Goal: Transaction & Acquisition: Purchase product/service

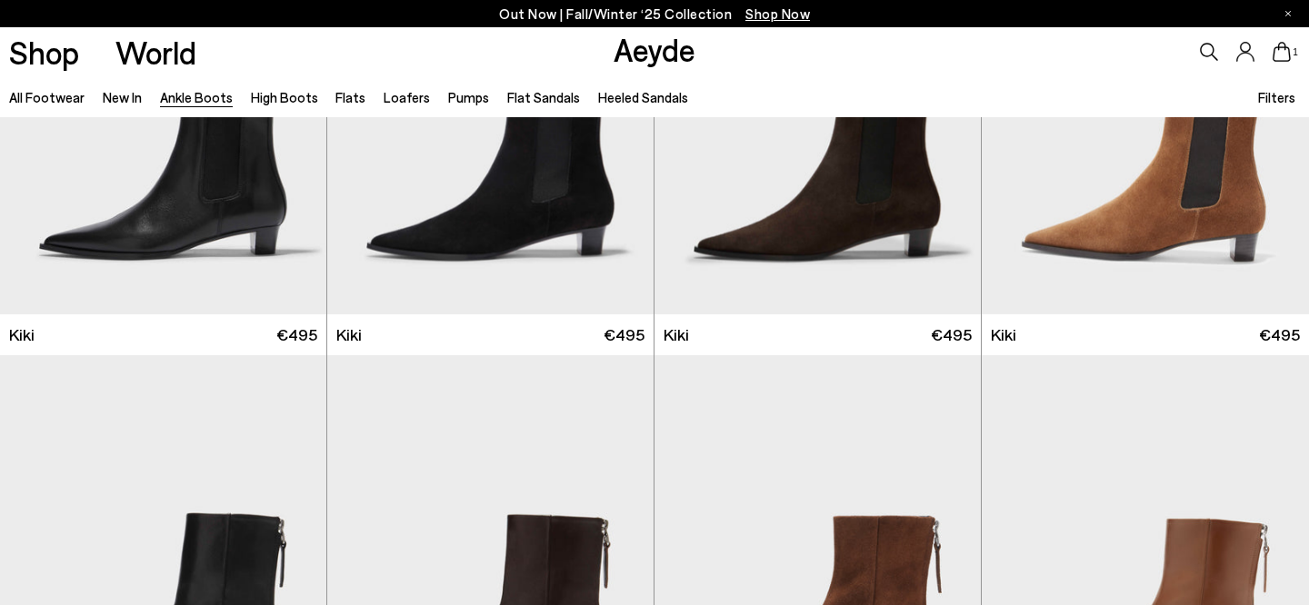
scroll to position [2470, 0]
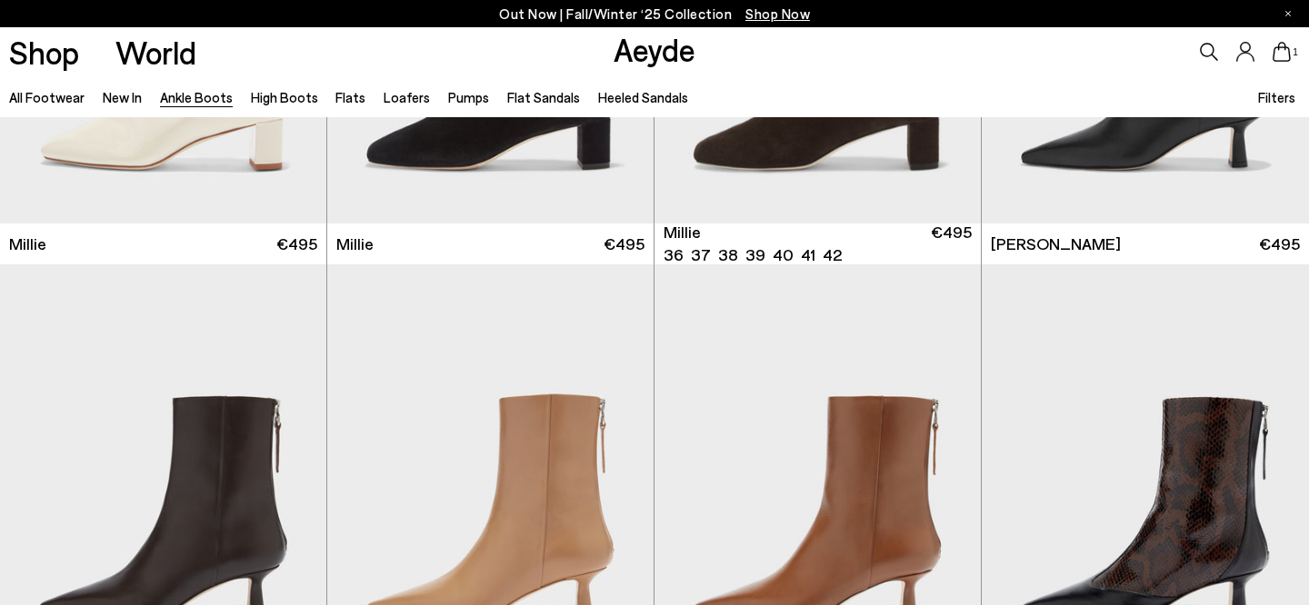
scroll to position [3916, 0]
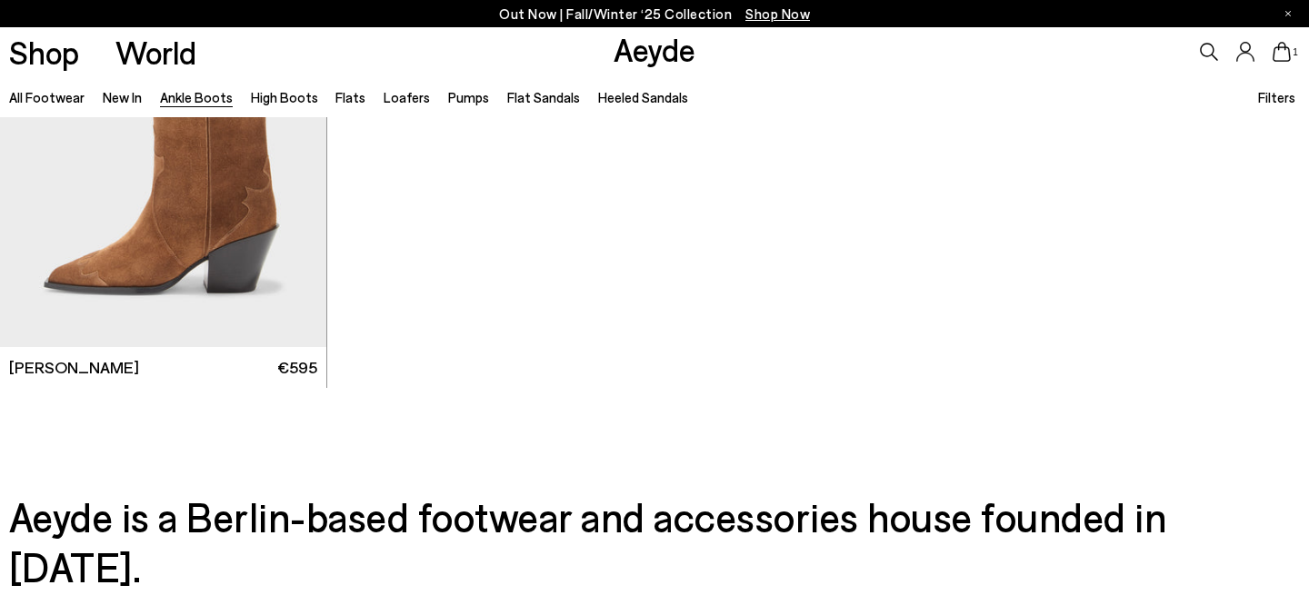
scroll to position [9653, 0]
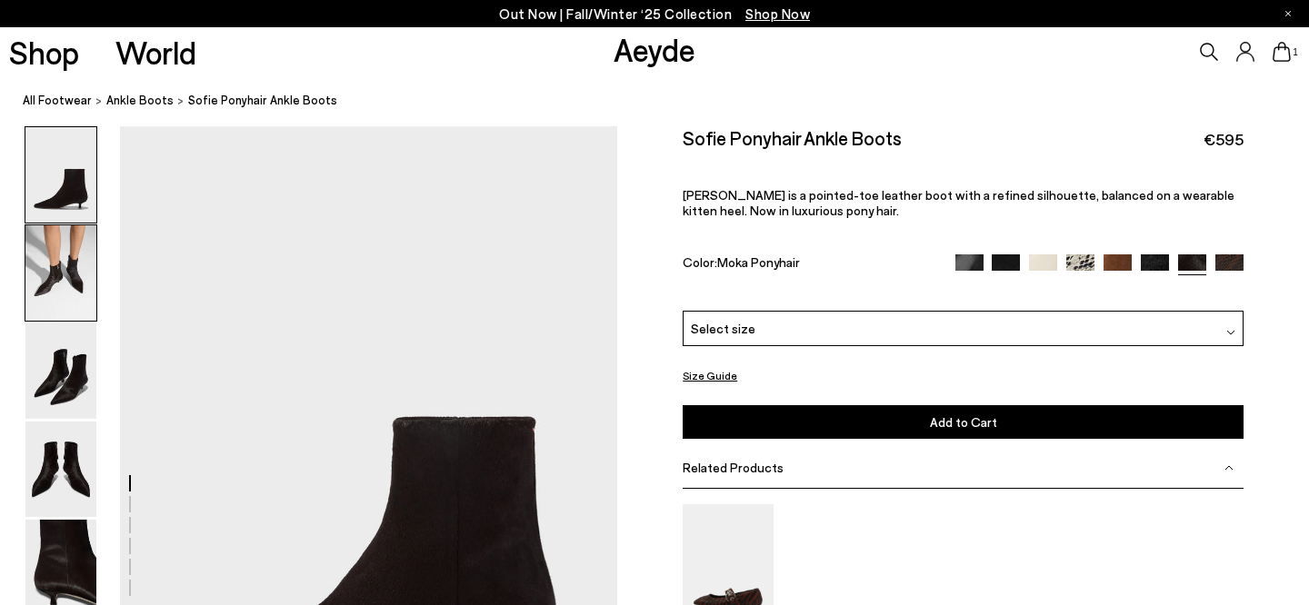
click at [72, 272] on img at bounding box center [60, 272] width 71 height 95
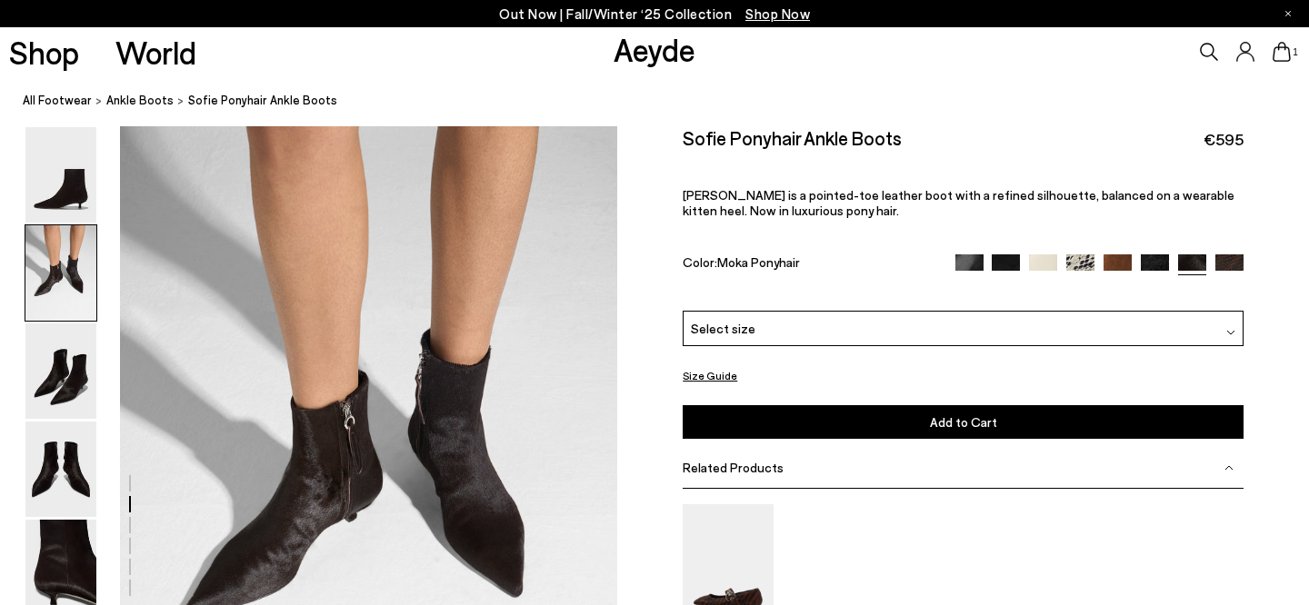
scroll to position [671, 0]
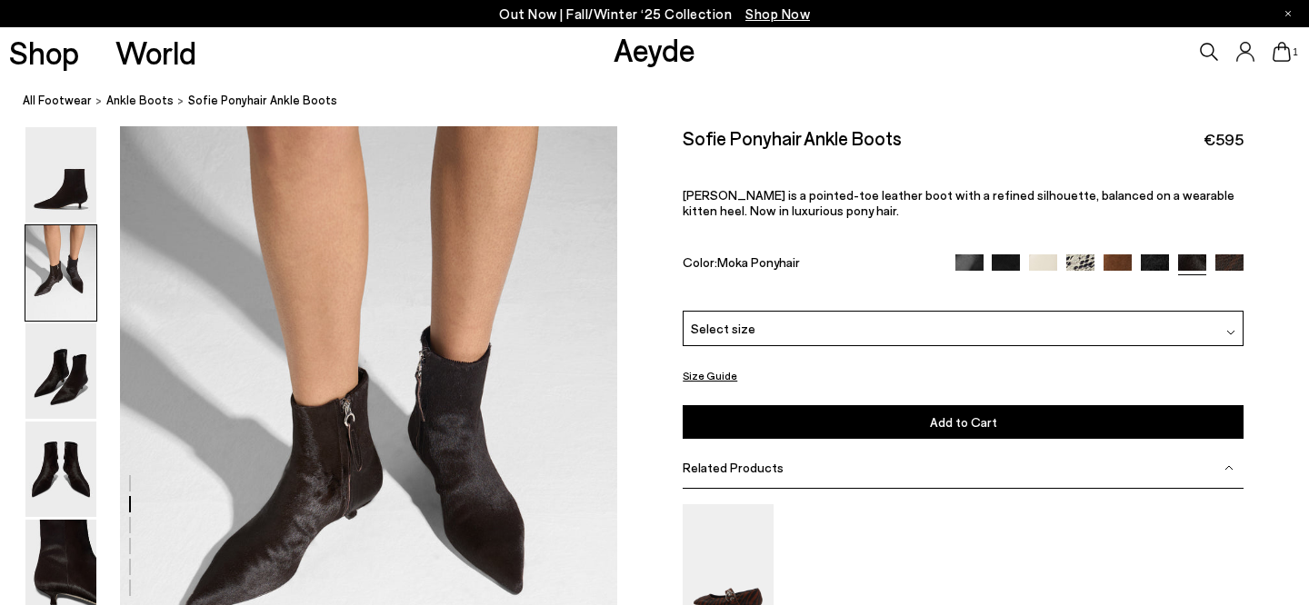
click at [1003, 265] on img at bounding box center [1006, 268] width 28 height 28
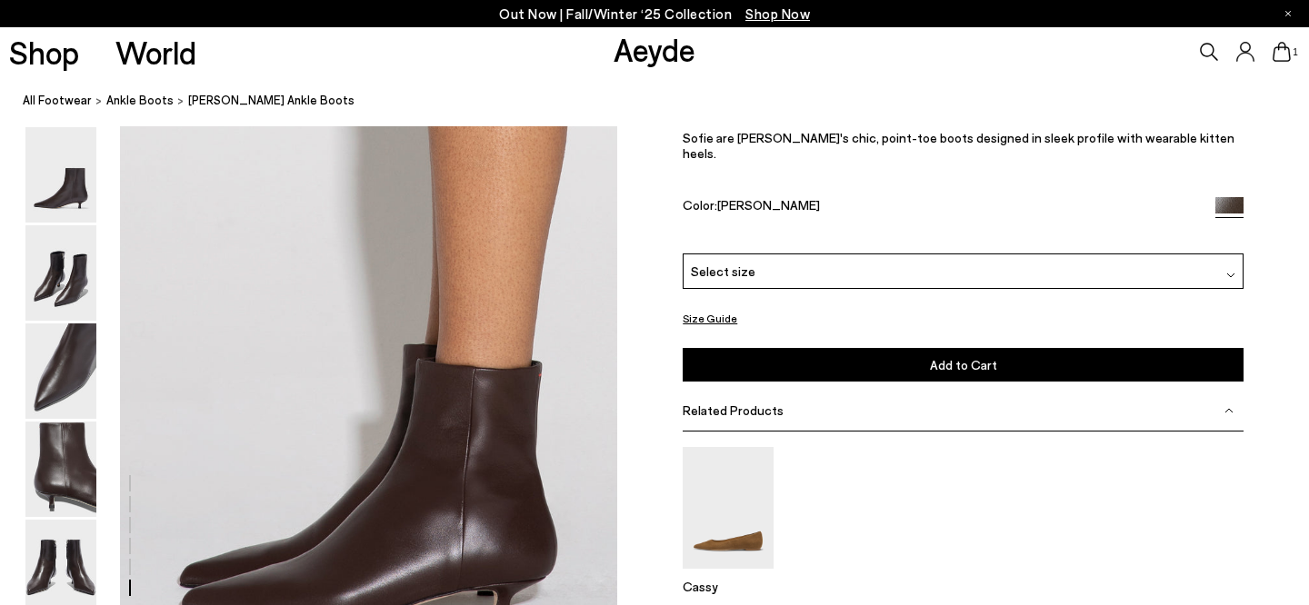
scroll to position [3427, 0]
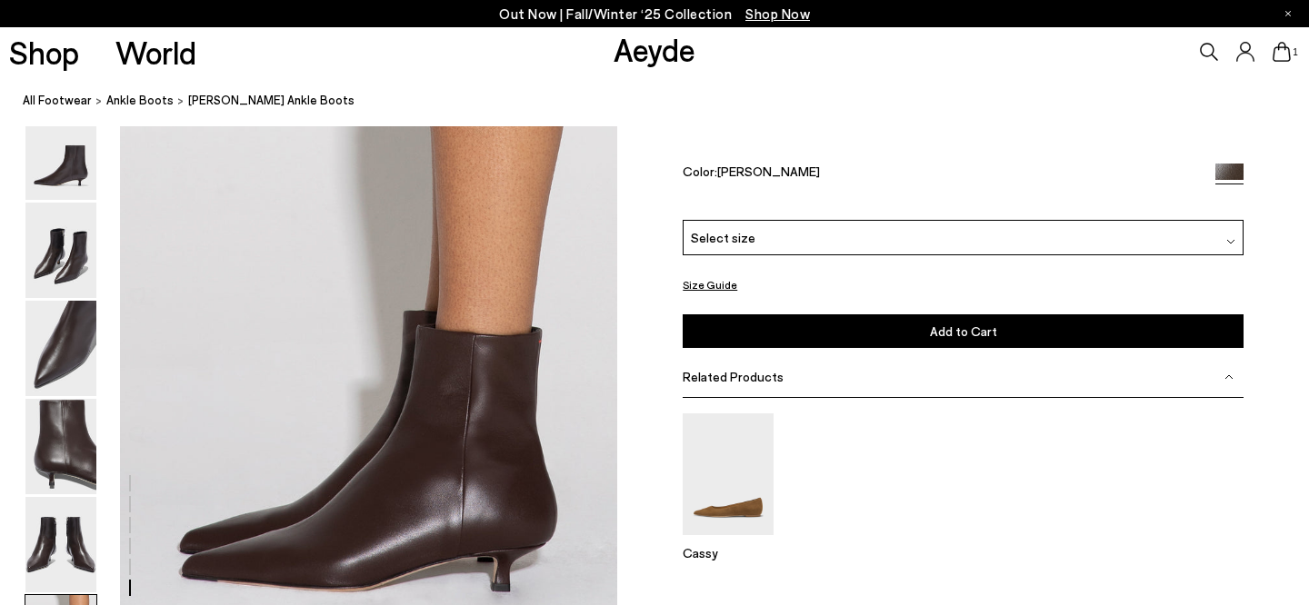
click at [799, 184] on div "Color: [PERSON_NAME]" at bounding box center [940, 174] width 514 height 21
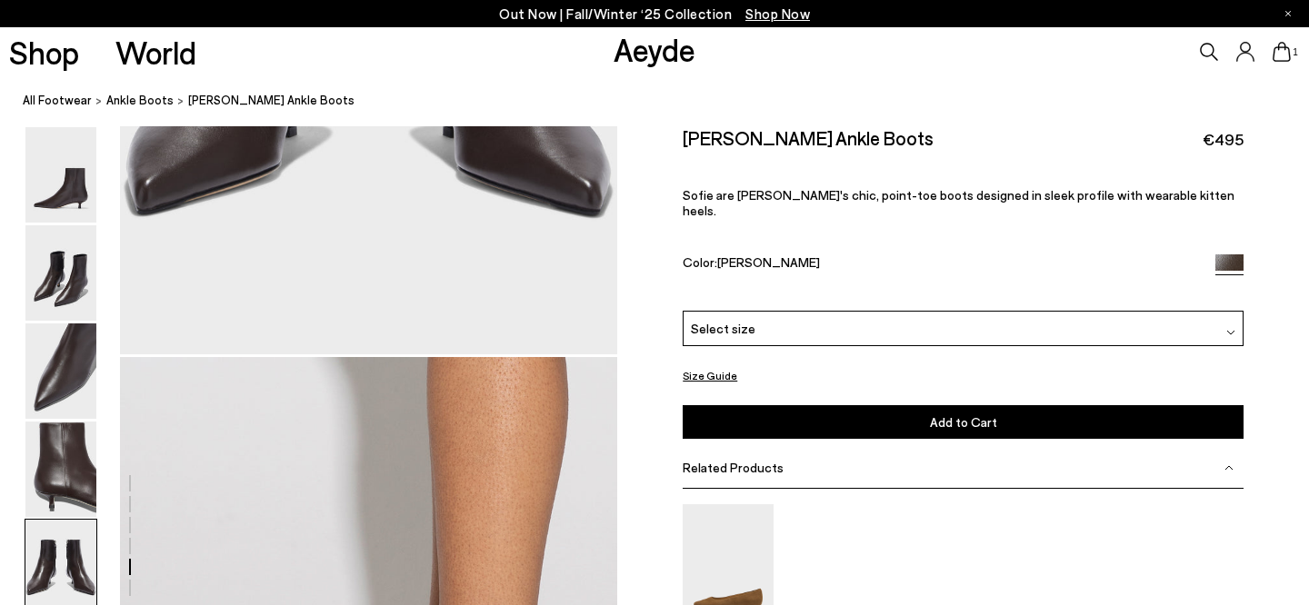
scroll to position [3048, 0]
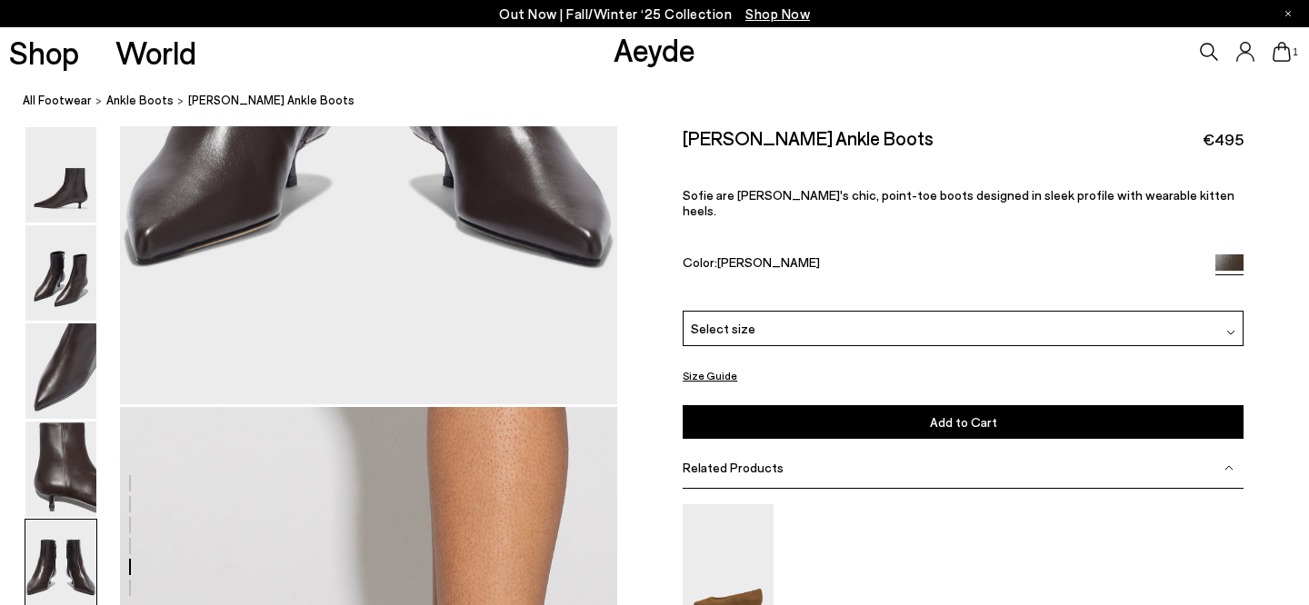
click at [1225, 266] on div "Sofie Leather Ankle Boots €495 Sofie are Aeyde's chic, point-toe boots designed…" at bounding box center [963, 218] width 561 height 185
click at [1230, 254] on img at bounding box center [1229, 268] width 28 height 28
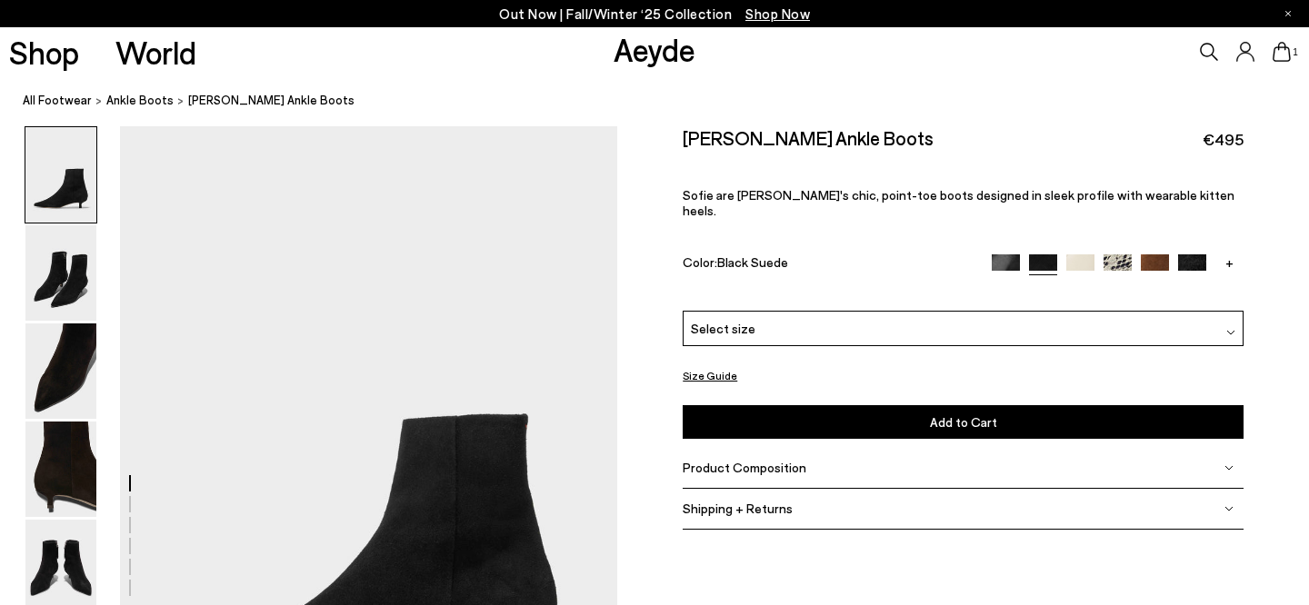
click at [802, 311] on div "Select size" at bounding box center [963, 328] width 561 height 35
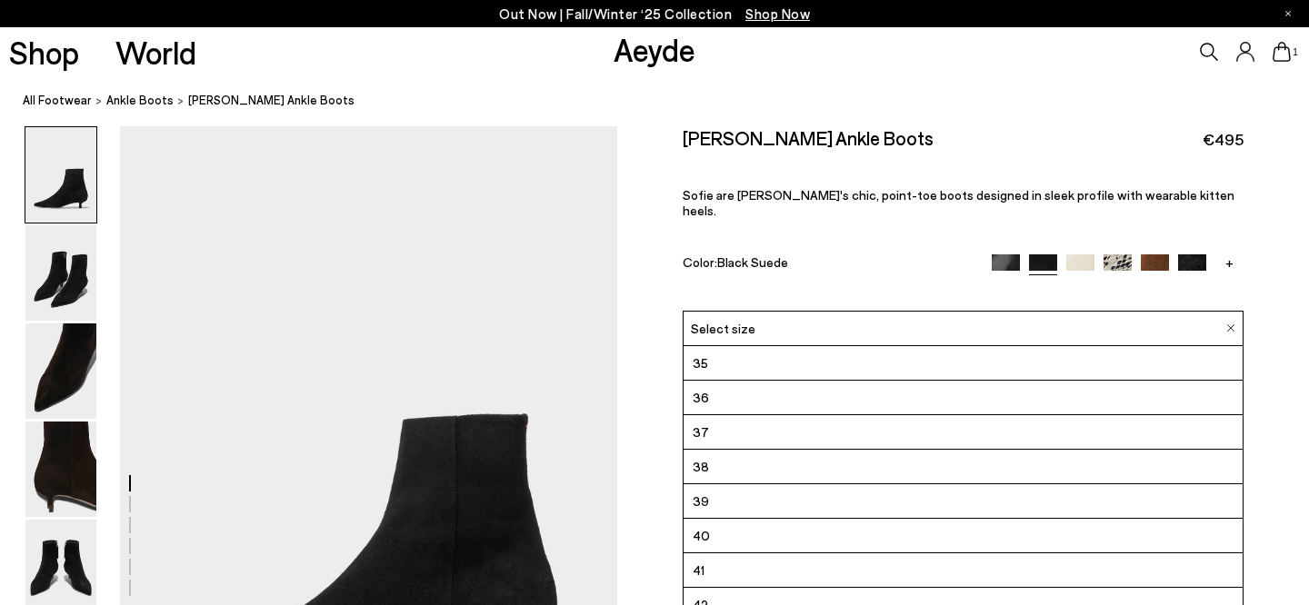
scroll to position [110, 0]
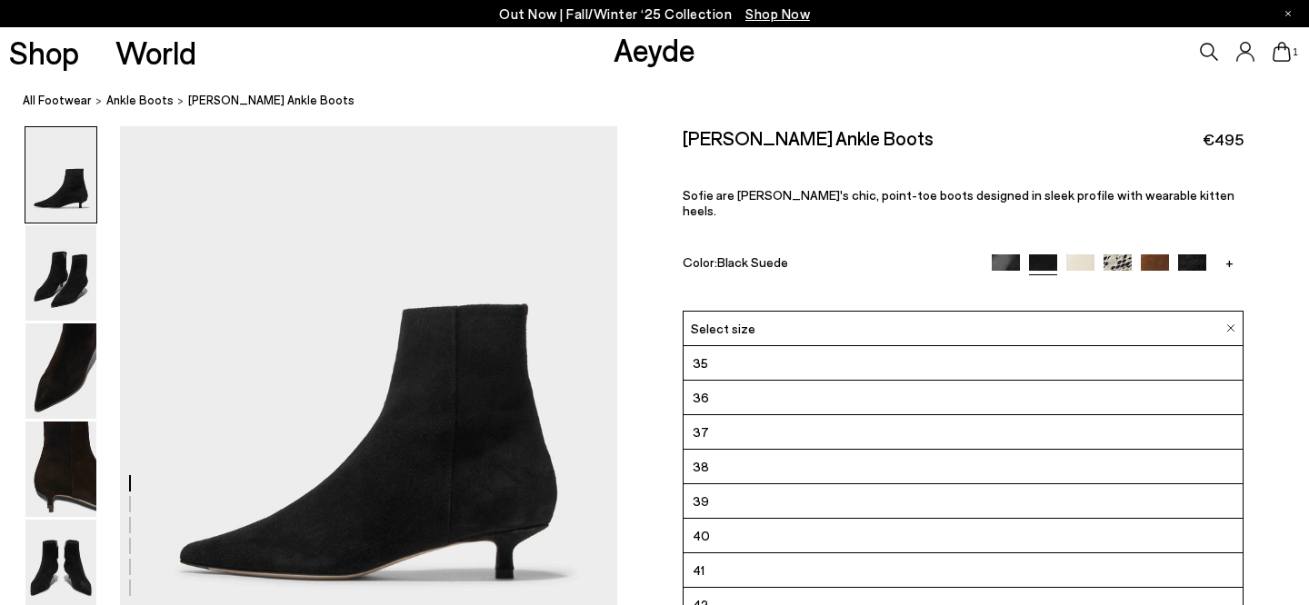
click at [829, 154] on div "[PERSON_NAME] Ankle Boots €495 Sofie are [PERSON_NAME]'s chic, point-toe boots …" at bounding box center [963, 218] width 561 height 185
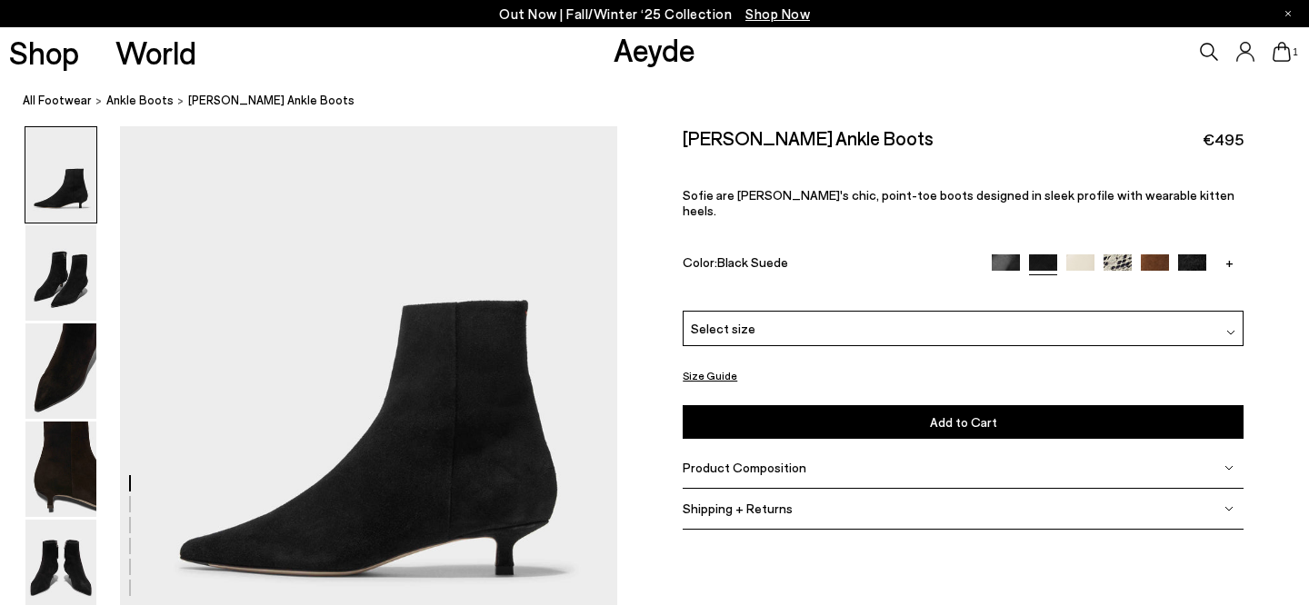
click at [738, 464] on div "Product Composition" at bounding box center [963, 468] width 561 height 41
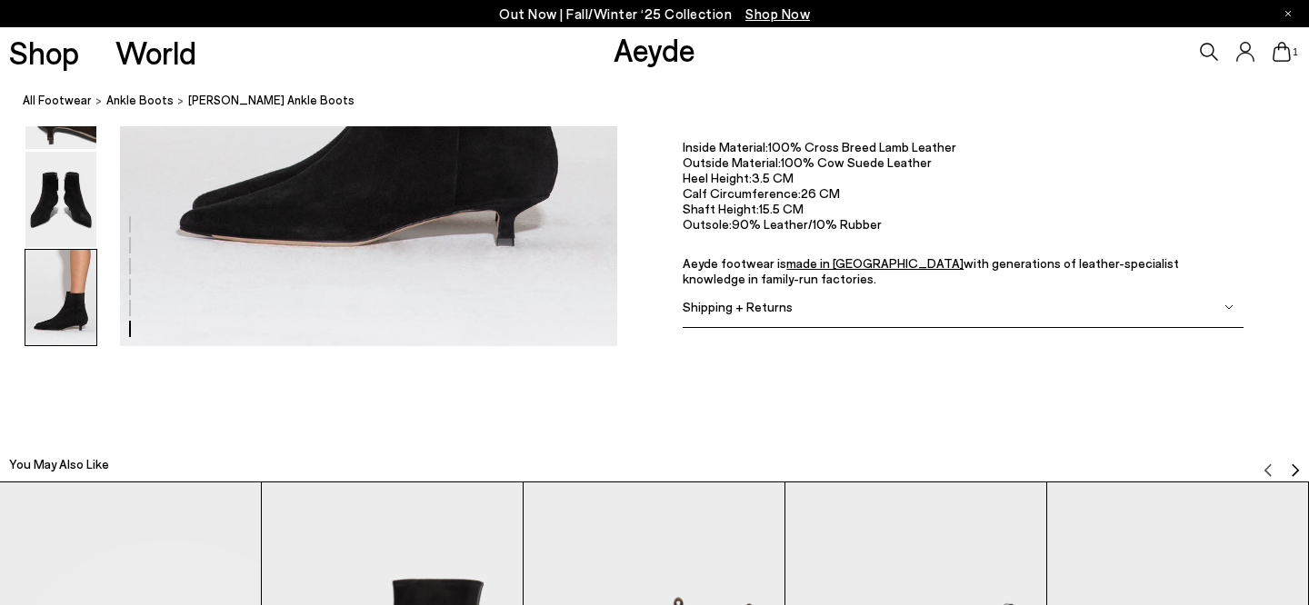
scroll to position [2535, 0]
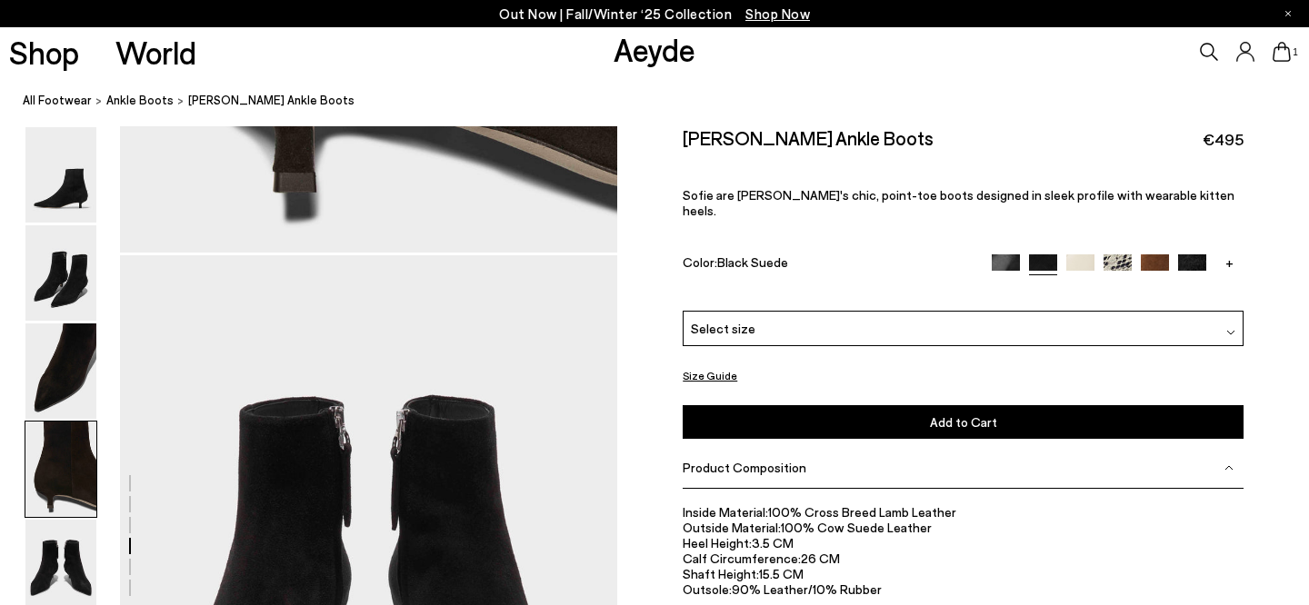
click at [718, 364] on button "Size Guide" at bounding box center [710, 375] width 55 height 23
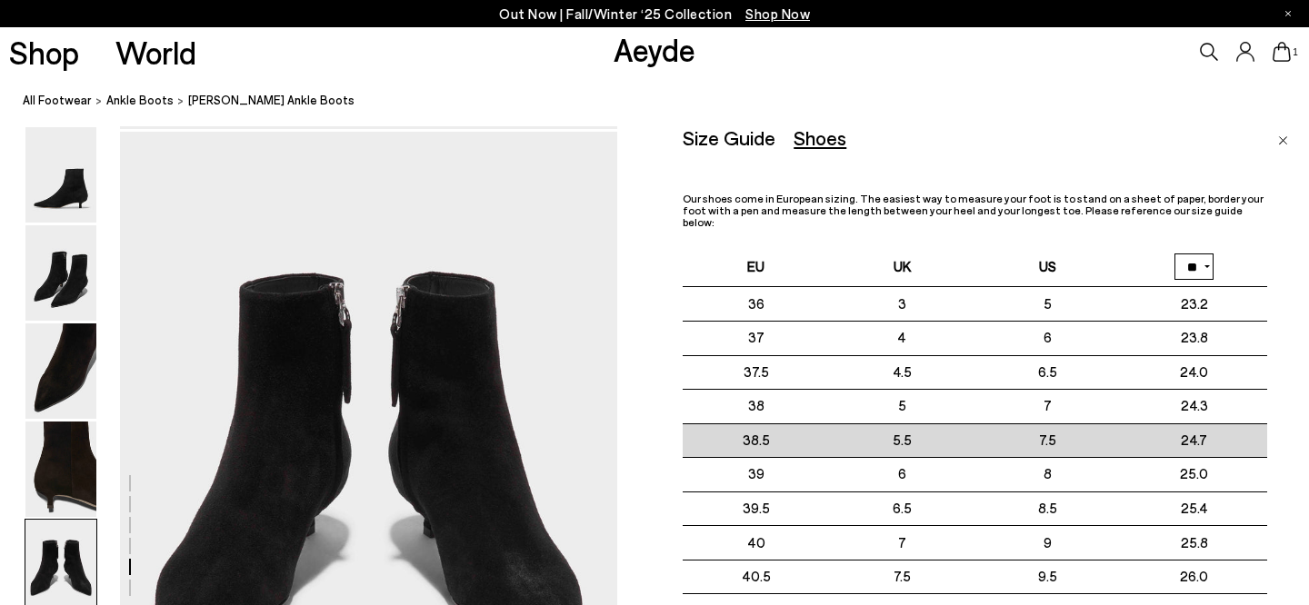
scroll to position [2660, 0]
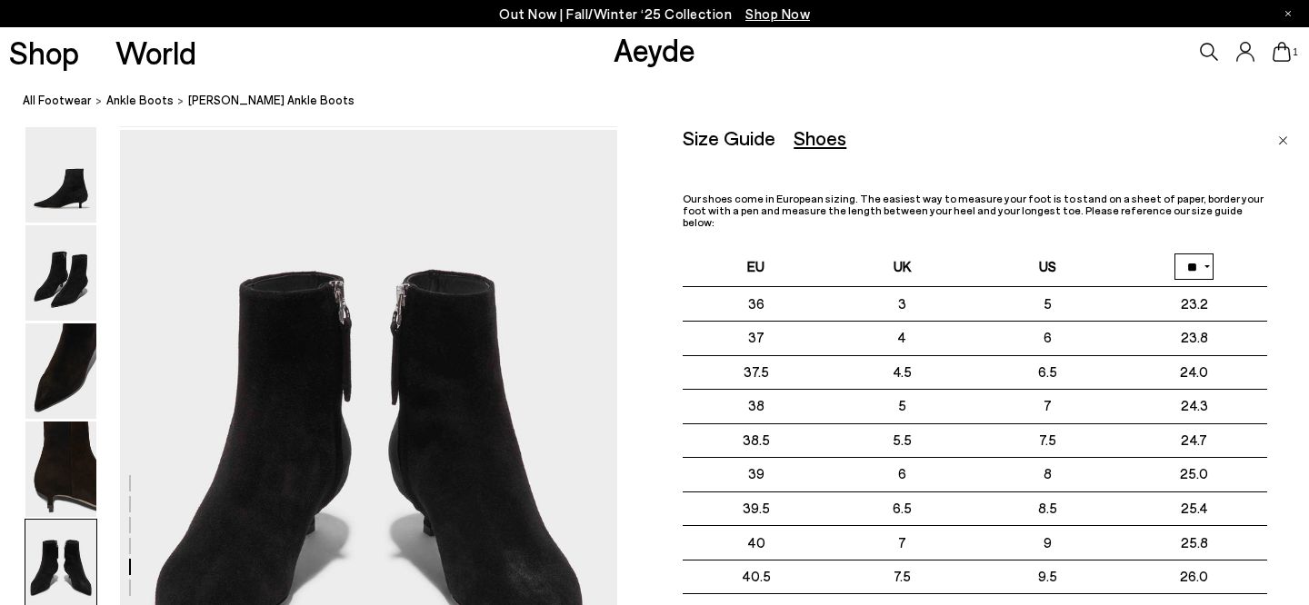
click at [1283, 130] on link "Close" at bounding box center [1283, 137] width 10 height 22
